Goal: Information Seeking & Learning: Learn about a topic

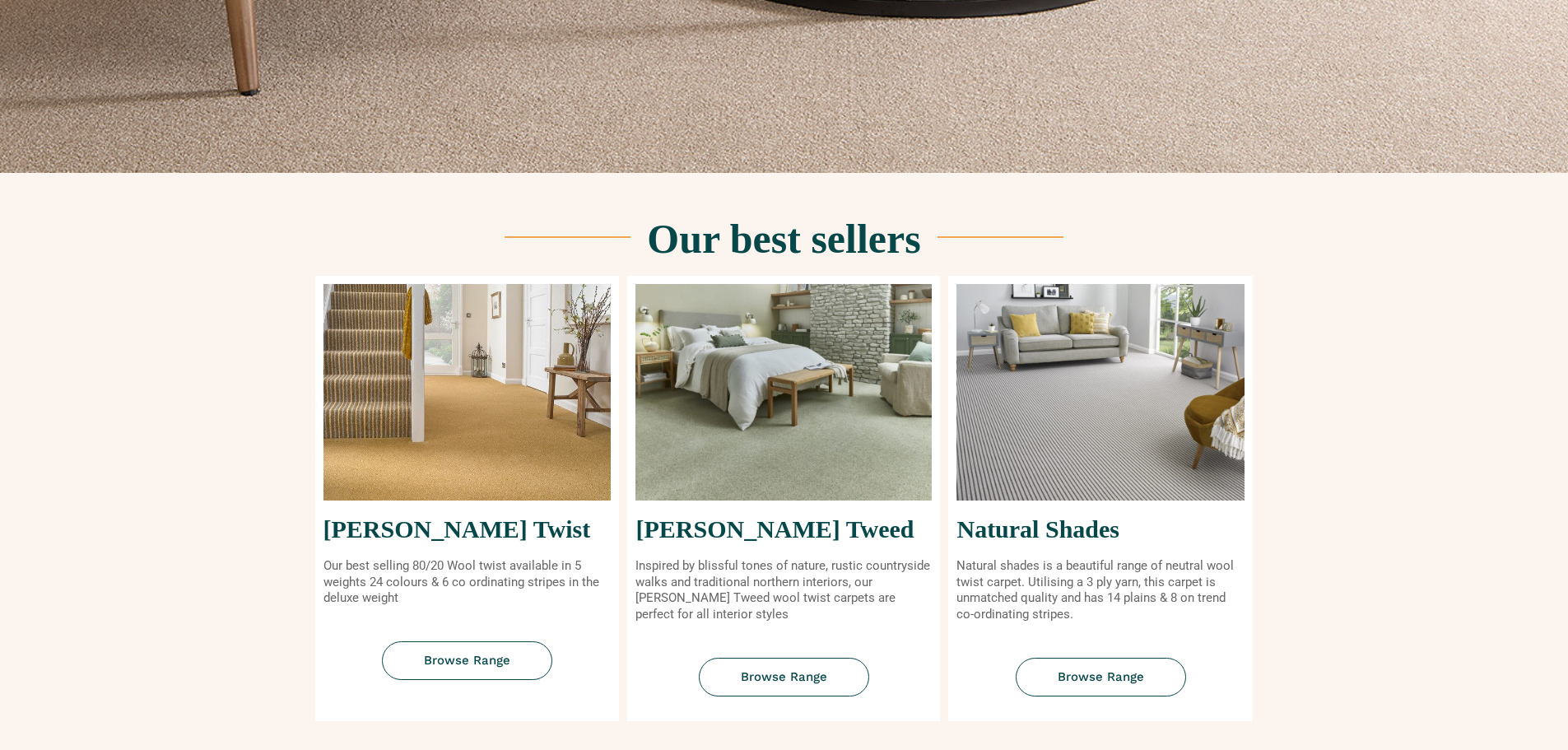
scroll to position [494, 0]
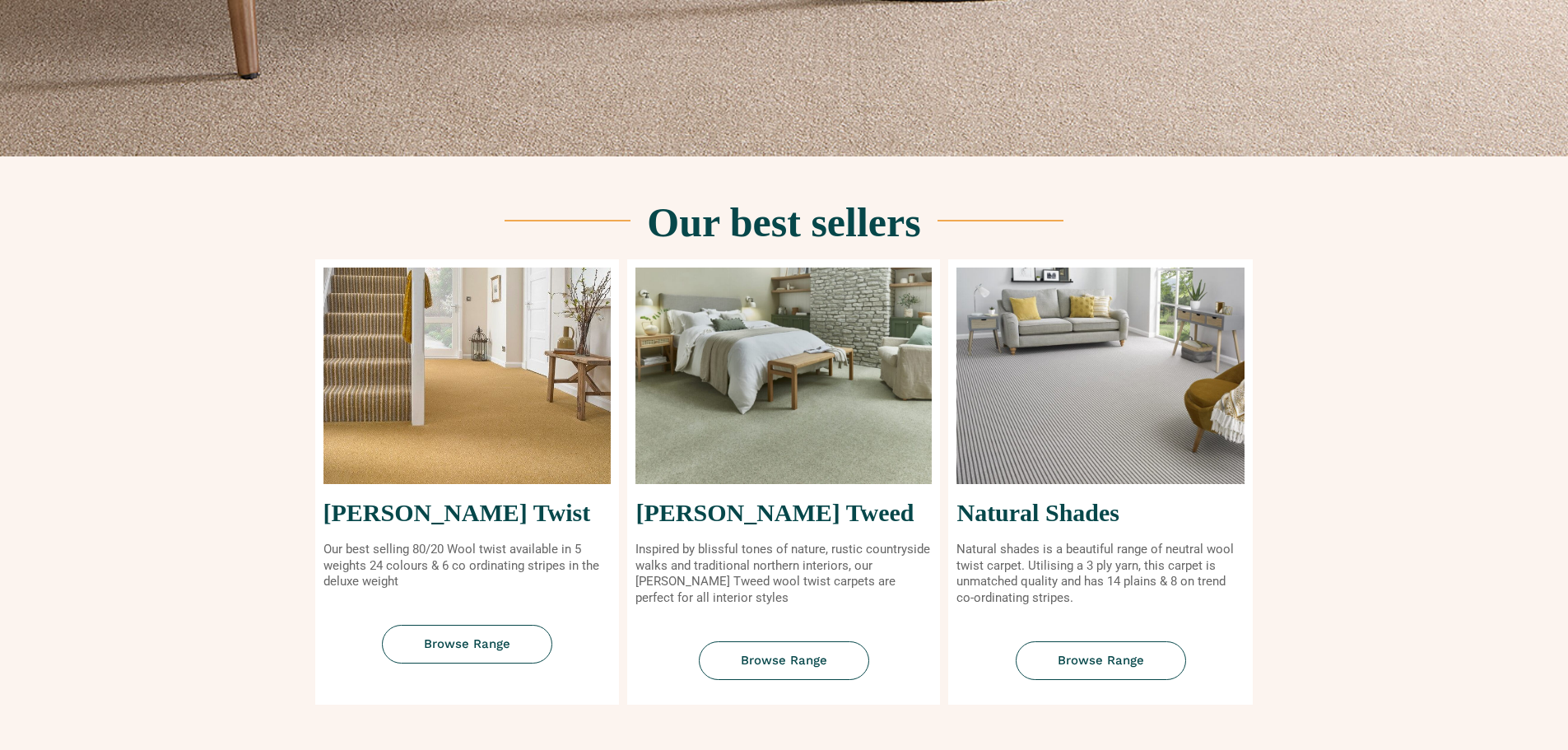
click at [530, 416] on img at bounding box center [468, 376] width 289 height 217
click at [485, 650] on span "Browse Range" at bounding box center [467, 644] width 86 height 13
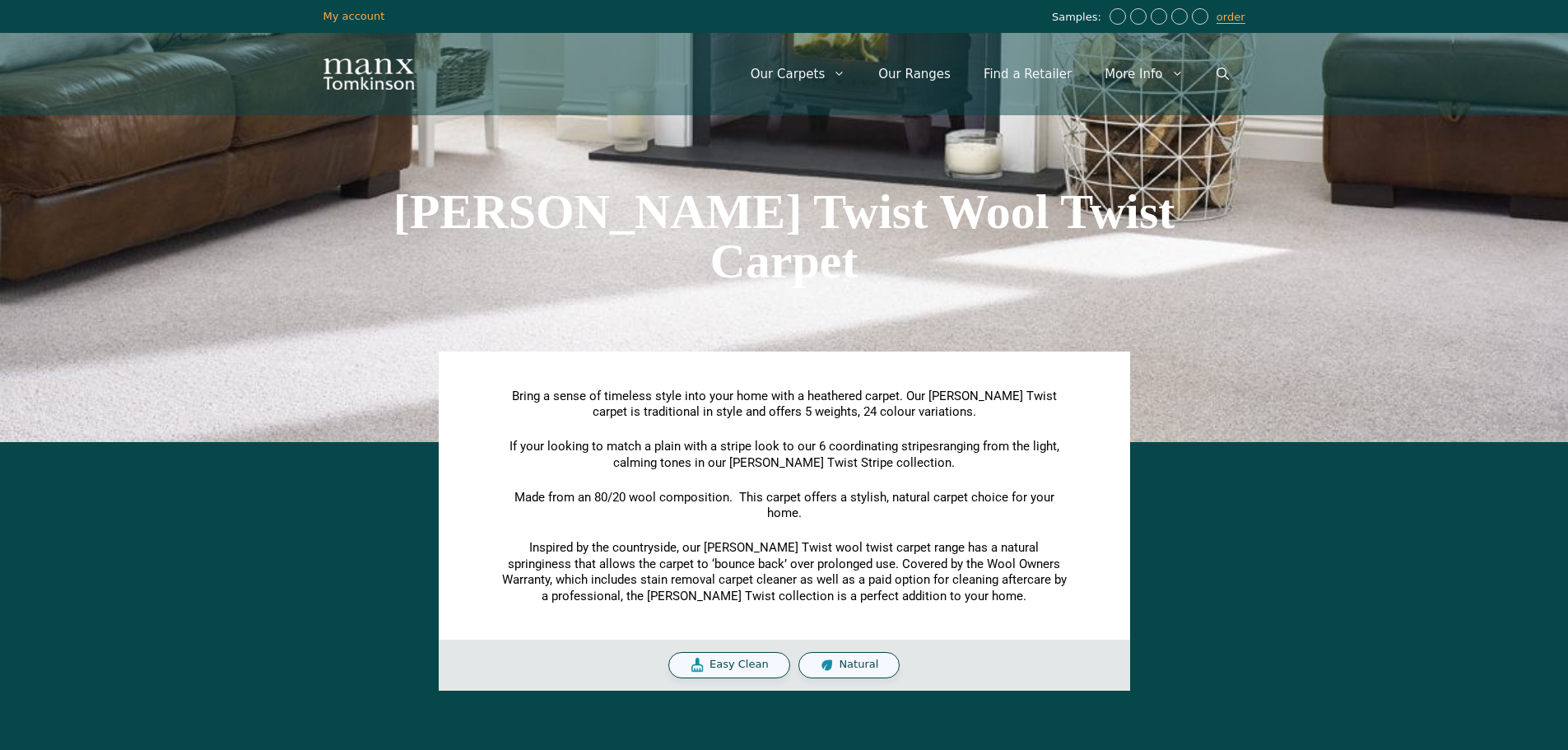
drag, startPoint x: 0, startPoint y: 0, endPoint x: 355, endPoint y: 345, distance: 495.0
click at [355, 345] on div "[PERSON_NAME] Twist Wool Twist Carpet" at bounding box center [784, 235] width 938 height 412
click at [753, 662] on span "Easy Clean" at bounding box center [739, 665] width 59 height 14
click at [866, 669] on span "Natural" at bounding box center [858, 665] width 40 height 14
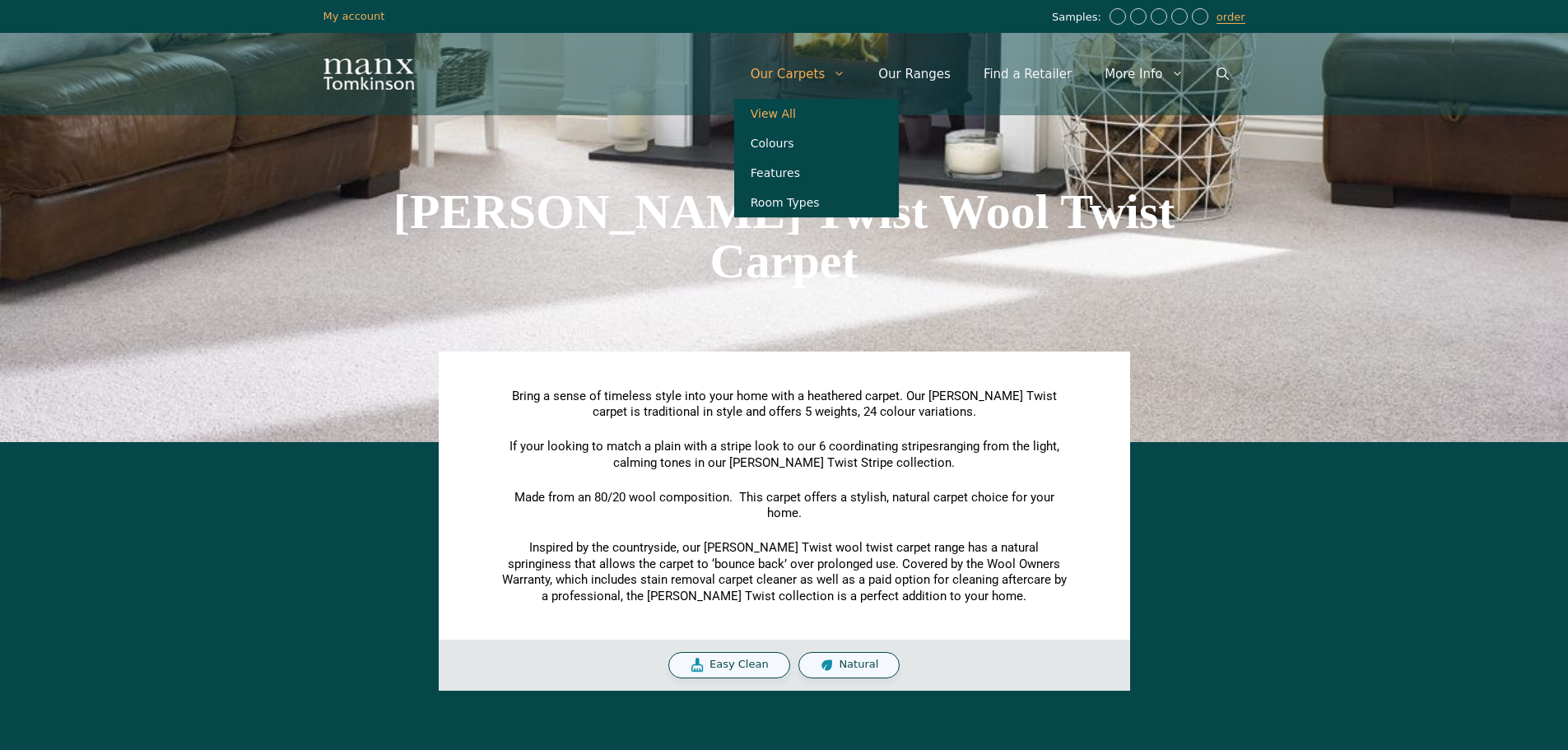
click at [804, 117] on link "View All" at bounding box center [816, 113] width 165 height 30
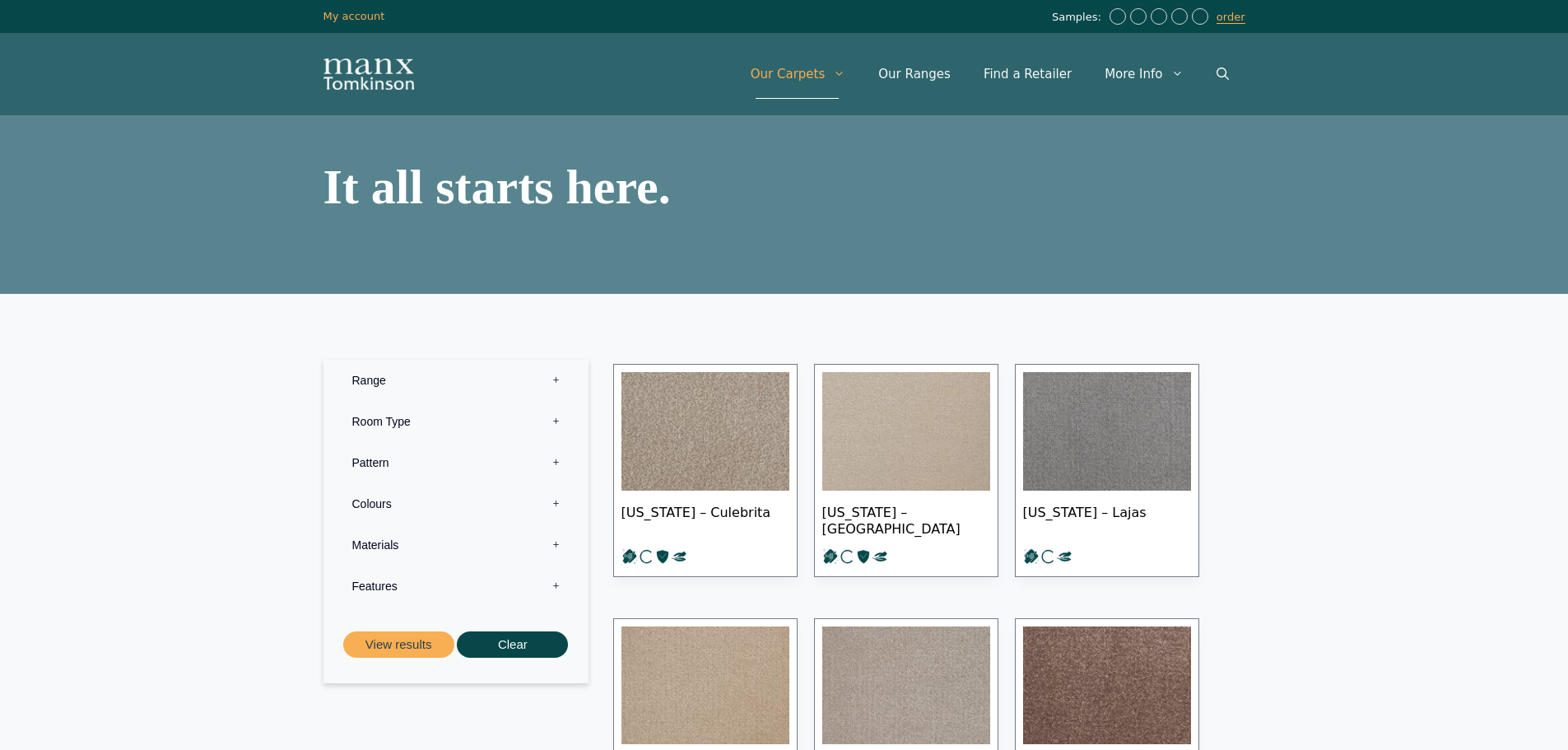
click at [371, 59] on img "Site" at bounding box center [369, 74] width 91 height 31
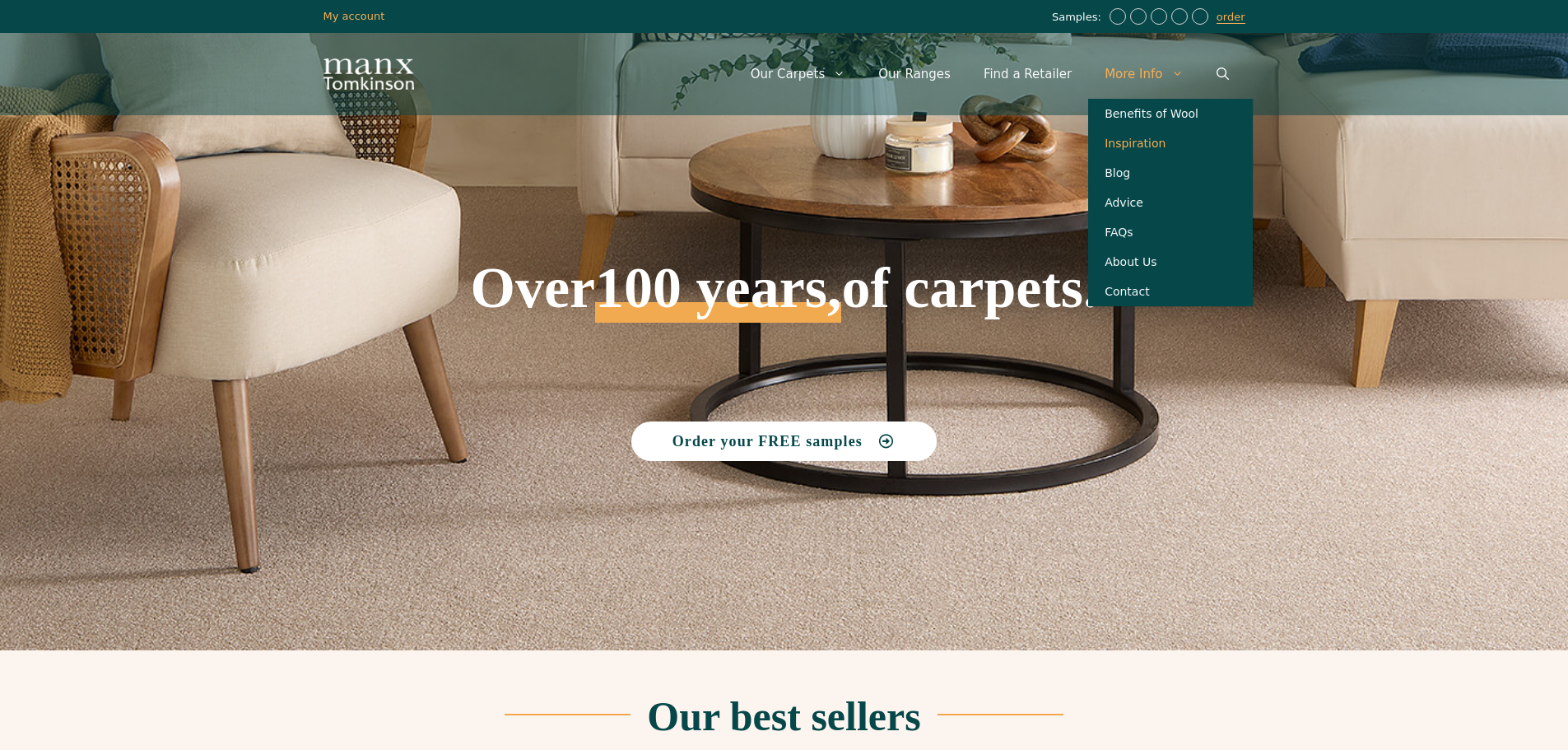
click at [1141, 149] on link "Inspiration" at bounding box center [1171, 143] width 165 height 30
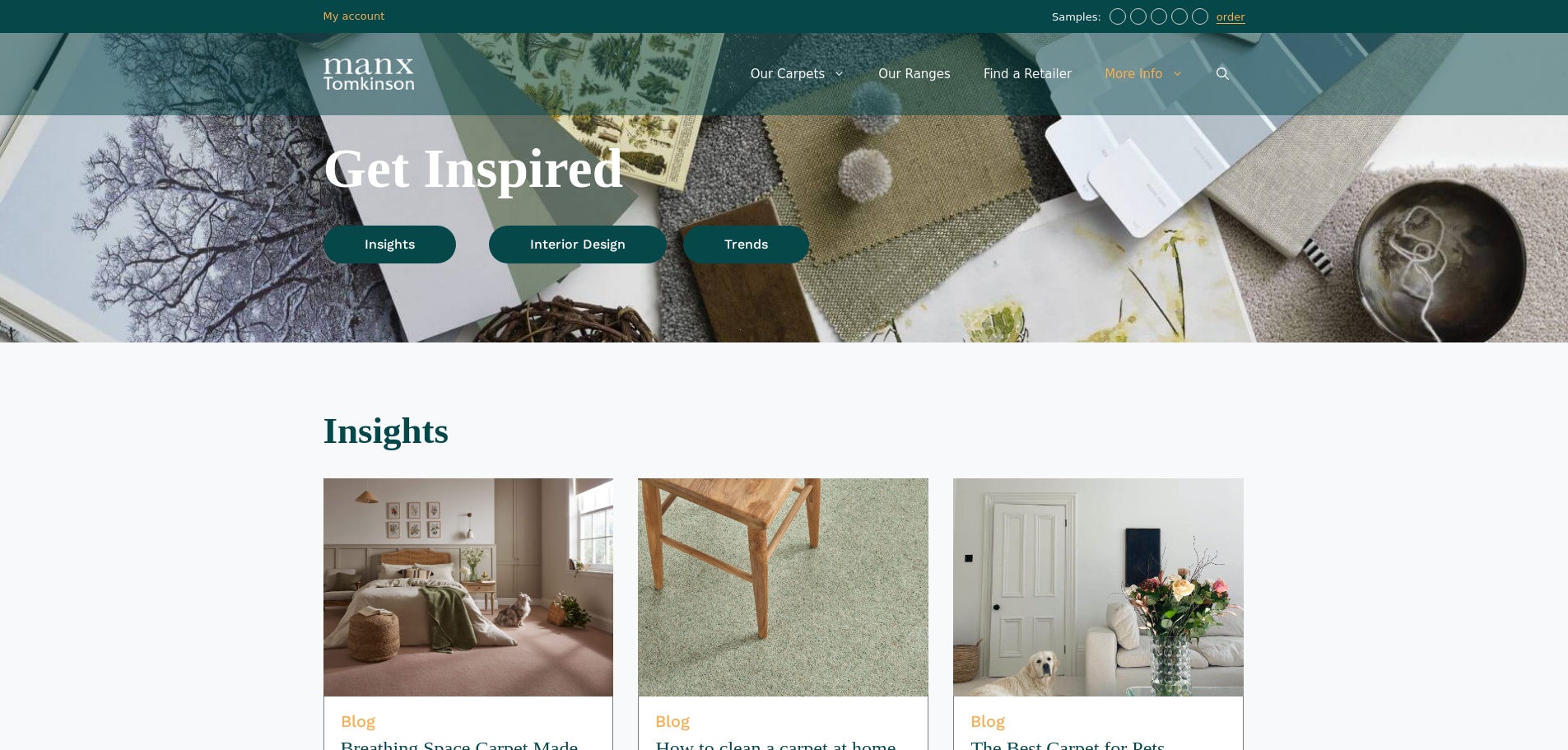
click at [433, 602] on img at bounding box center [469, 587] width 291 height 218
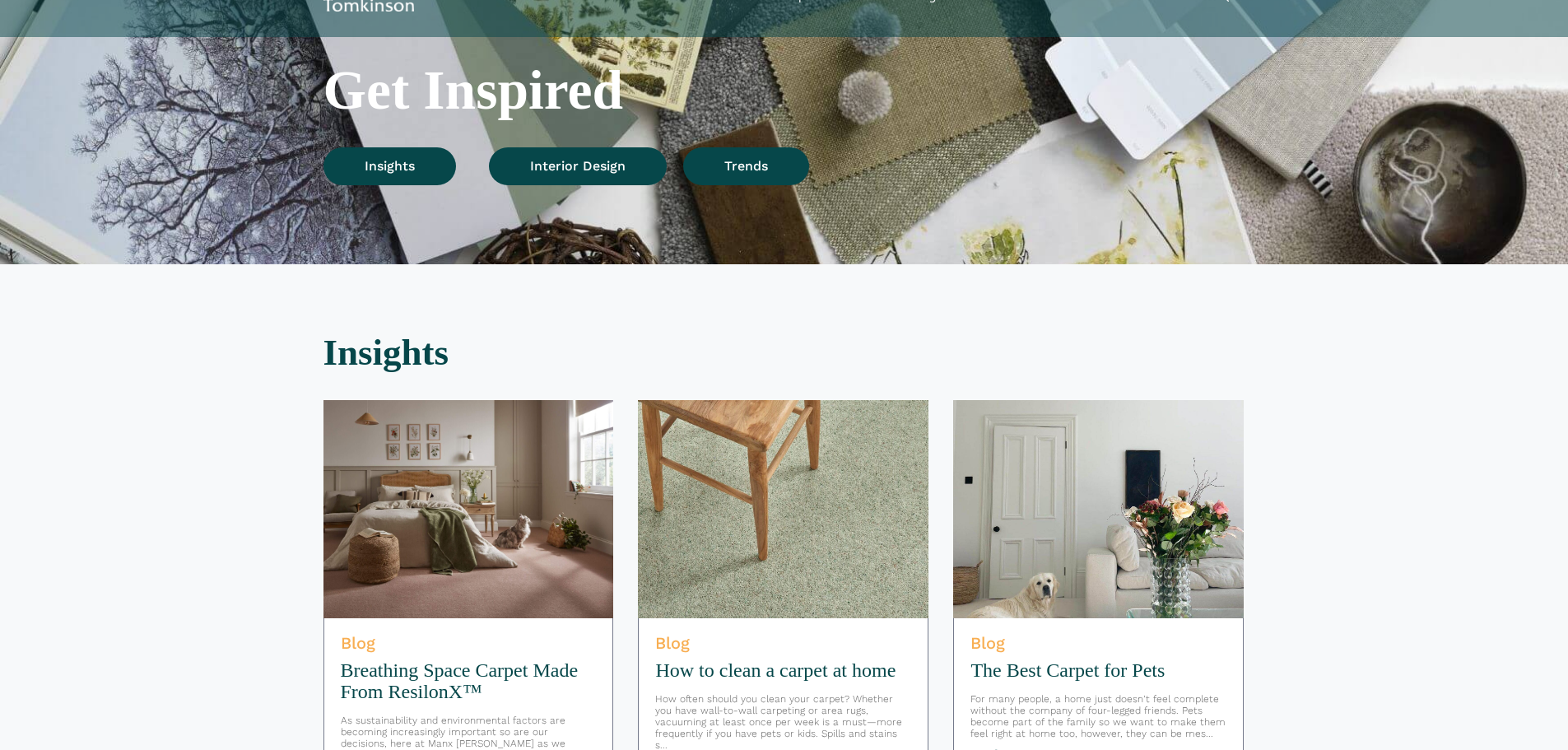
scroll to position [385, 0]
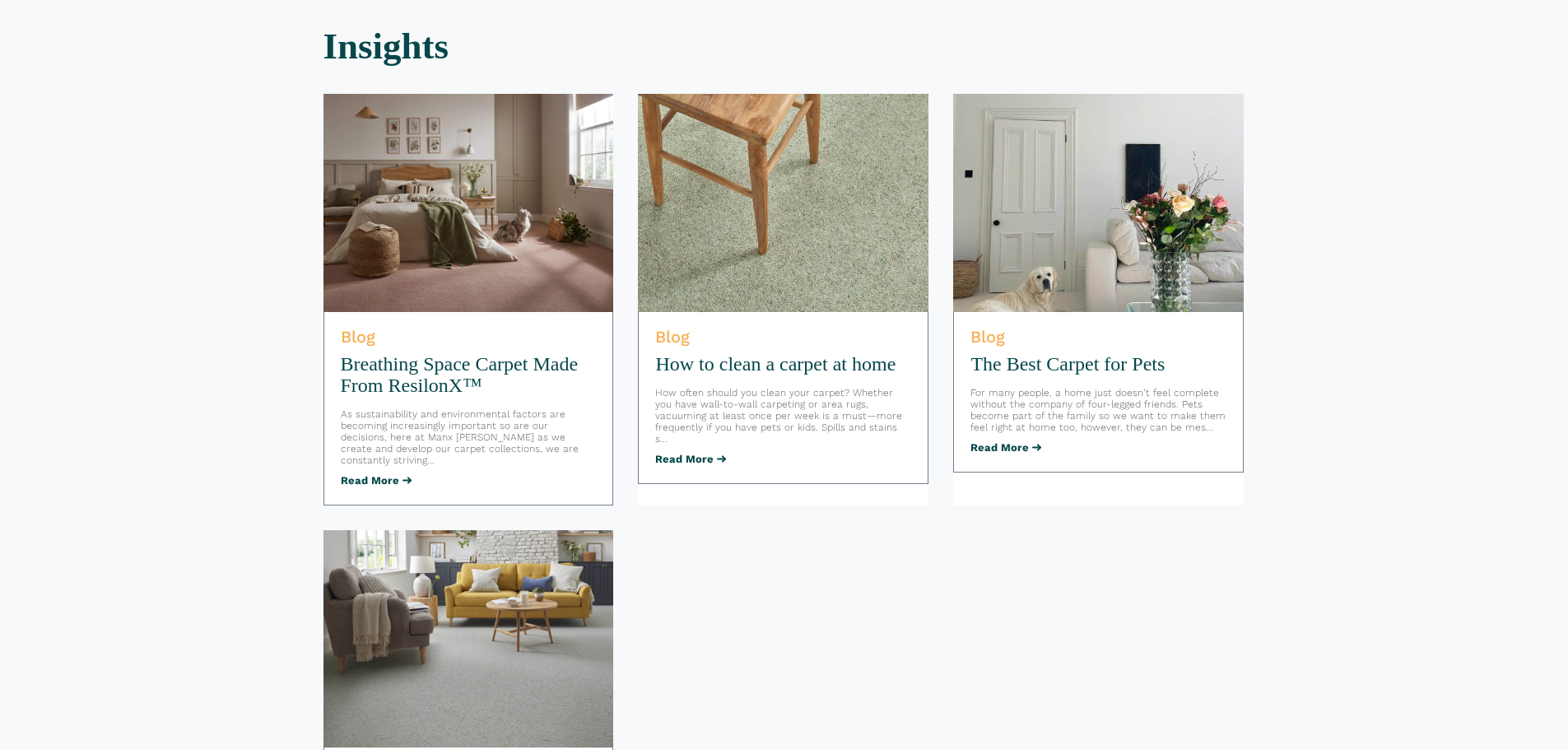
click at [842, 171] on img at bounding box center [784, 203] width 291 height 218
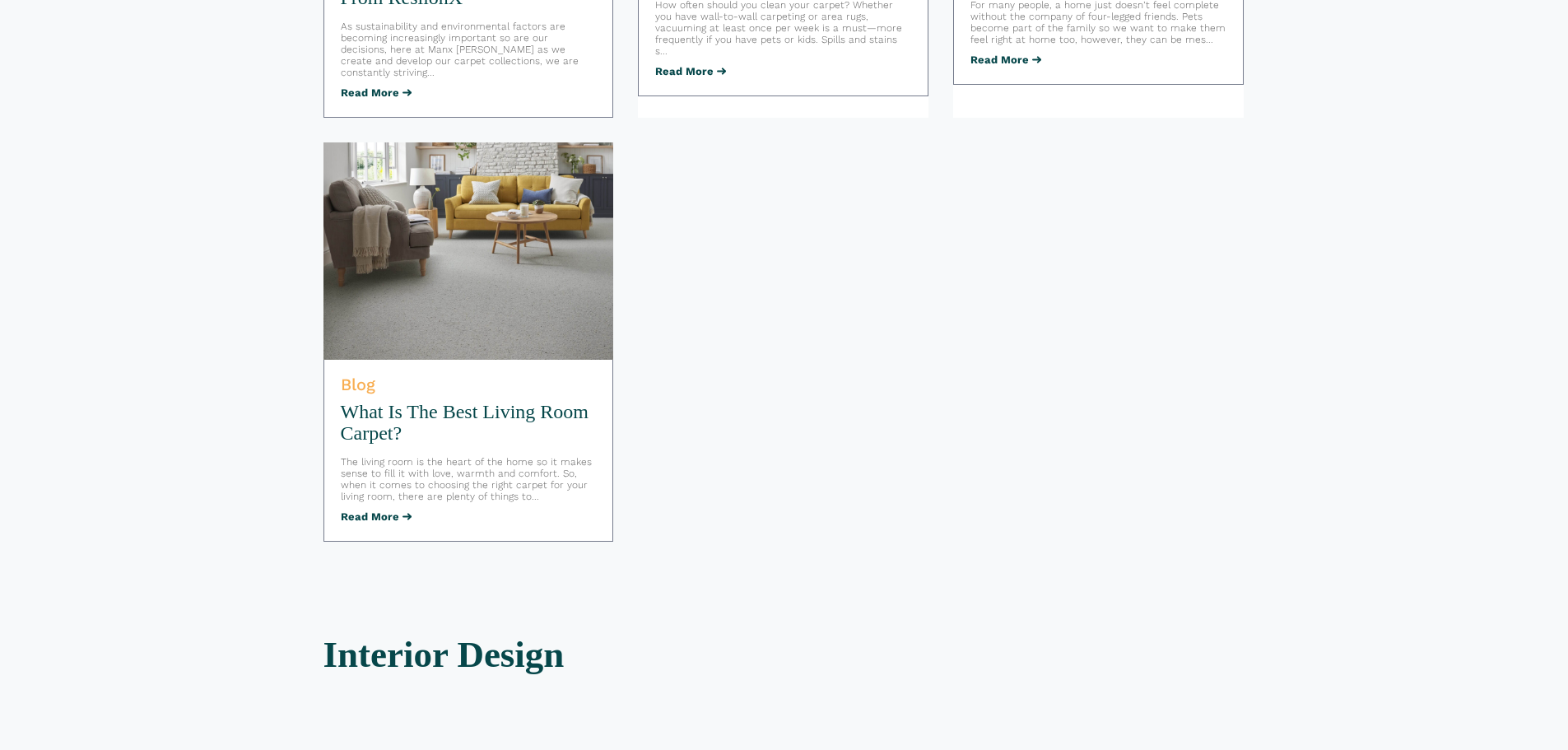
scroll to position [879, 0]
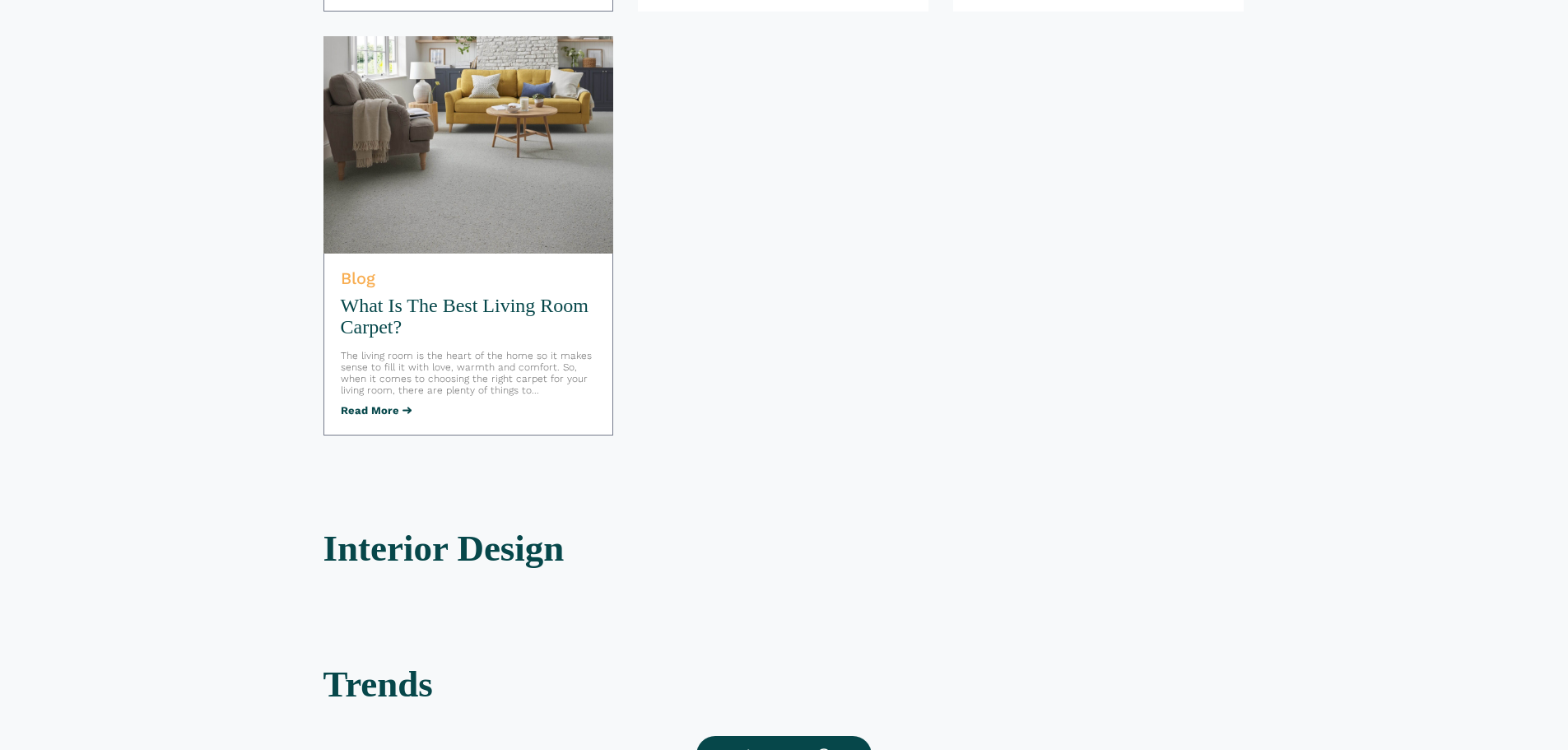
click at [470, 147] on img at bounding box center [469, 144] width 291 height 218
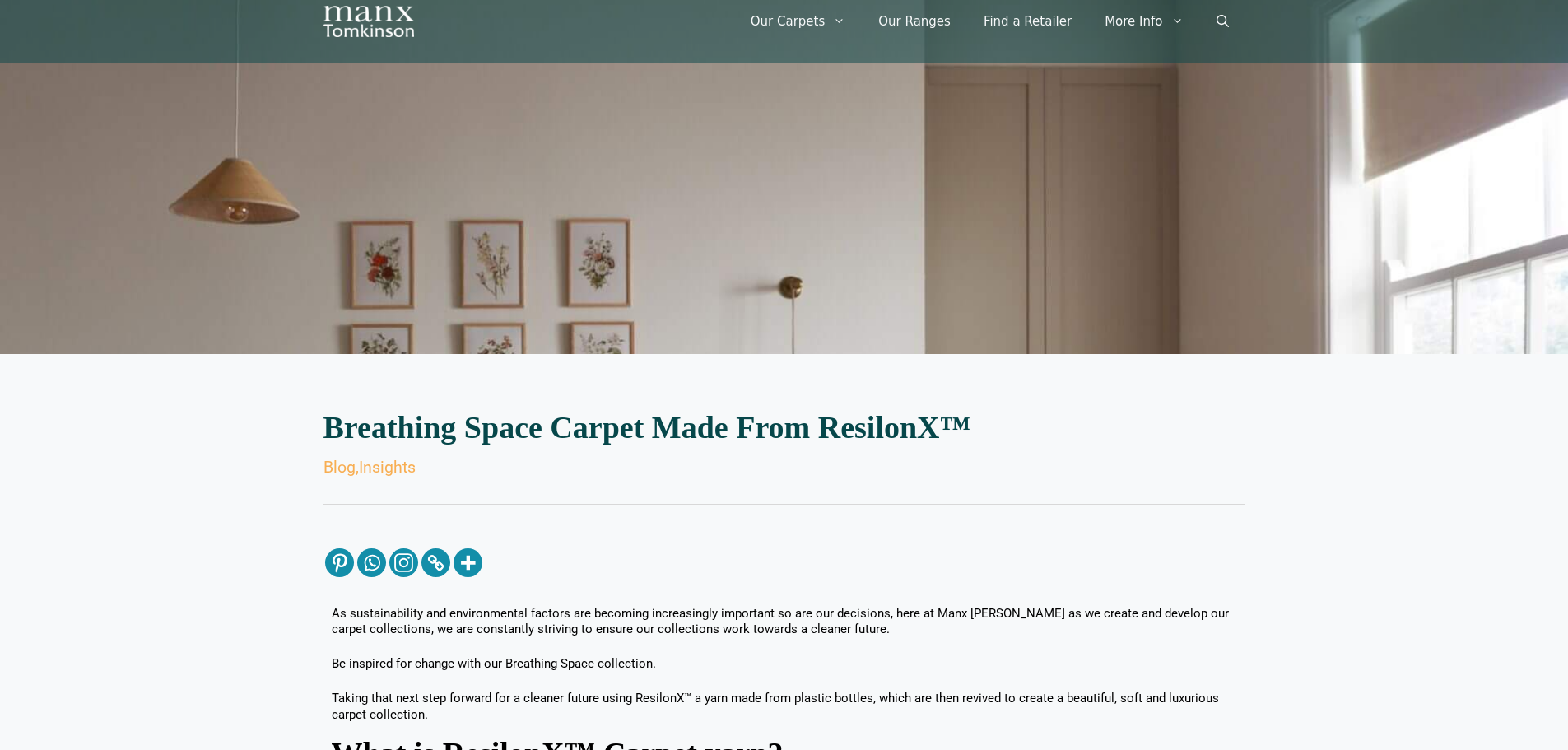
scroll to position [274, 0]
